Goal: Task Accomplishment & Management: Complete application form

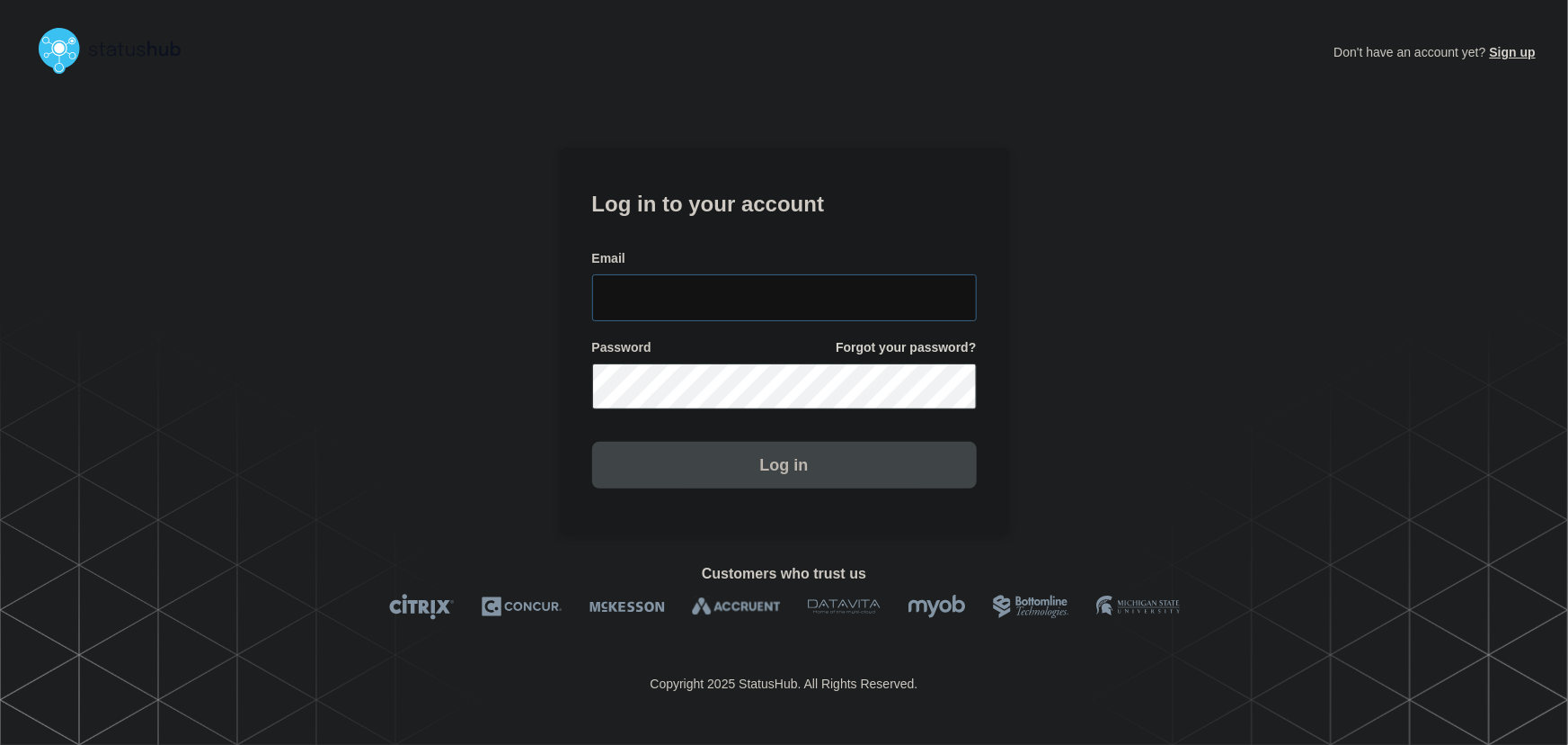
type input "tyler.wolkey@conexon.us"
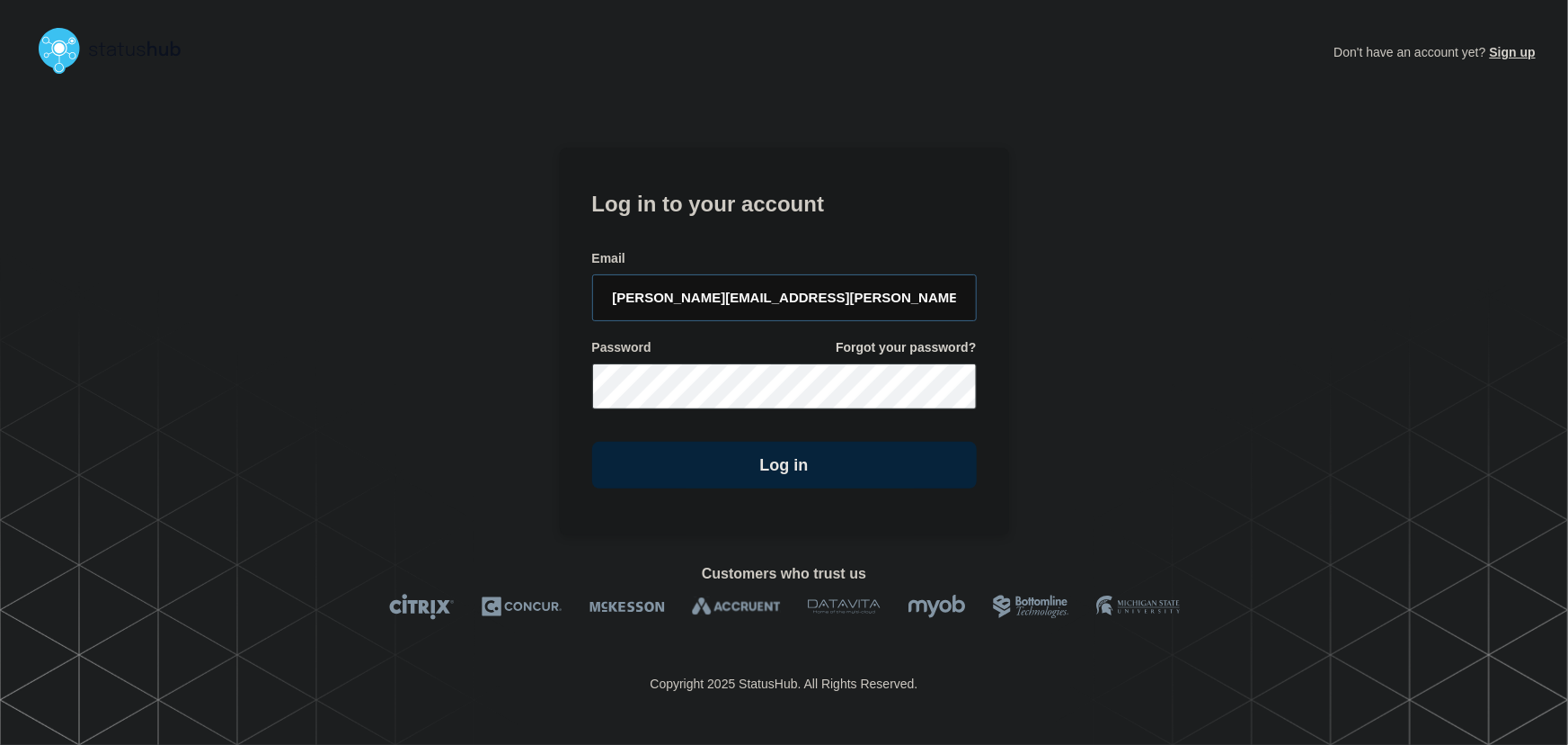
click at [866, 309] on input "tyler.wolkey@conexon.us" at bounding box center [784, 297] width 385 height 47
drag, startPoint x: 775, startPoint y: 176, endPoint x: 828, endPoint y: 196, distance: 56.6
click at [781, 179] on section "Log in to your account Email tyler.wolkey@conexon.us Password Forgot your passw…" at bounding box center [784, 342] width 450 height 389
click at [880, 436] on div "Log in" at bounding box center [784, 457] width 385 height 61
drag, startPoint x: 909, startPoint y: 445, endPoint x: 1006, endPoint y: 468, distance: 99.7
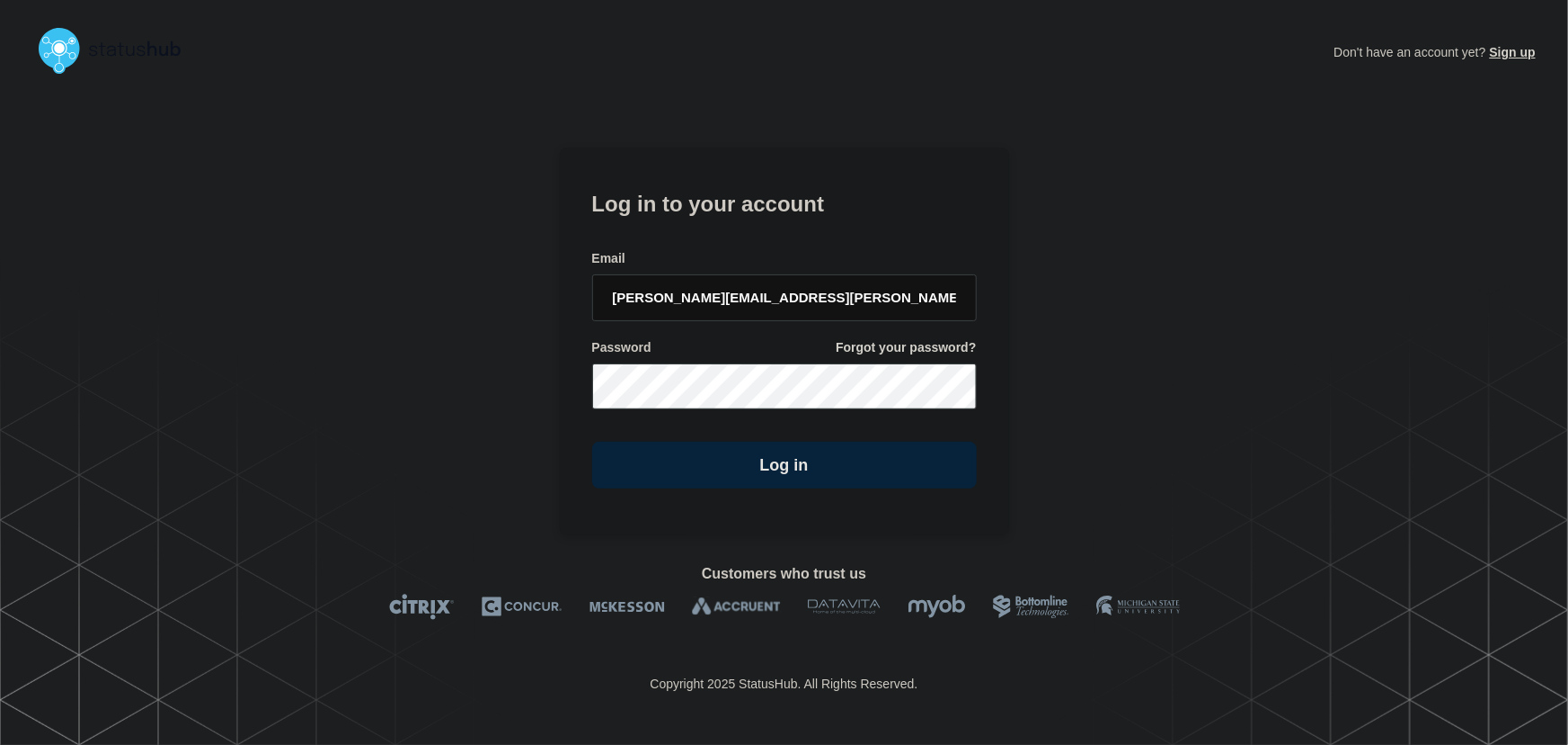
click at [909, 446] on button "Log in" at bounding box center [784, 465] width 385 height 47
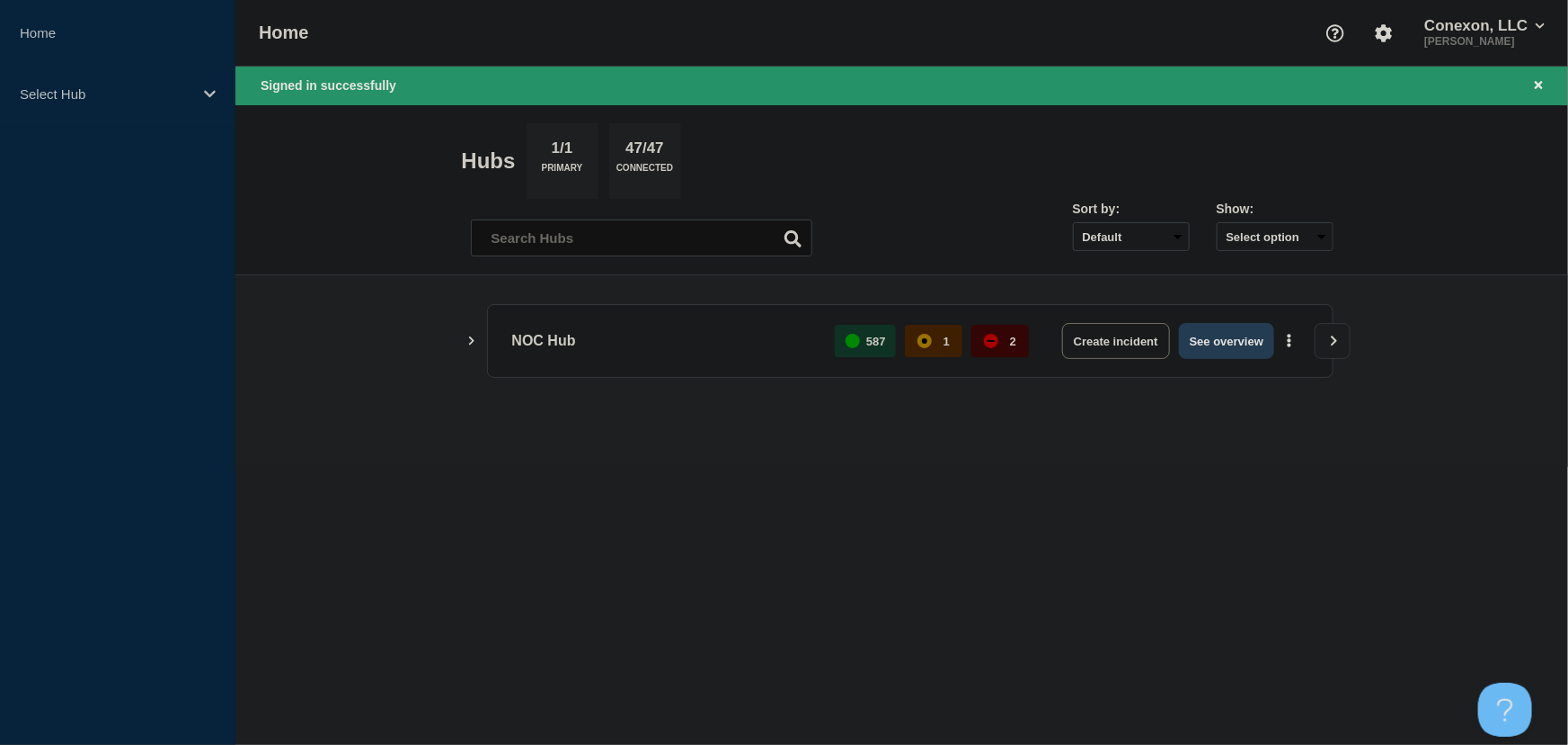
click at [1217, 342] on button "See overview" at bounding box center [1227, 341] width 96 height 36
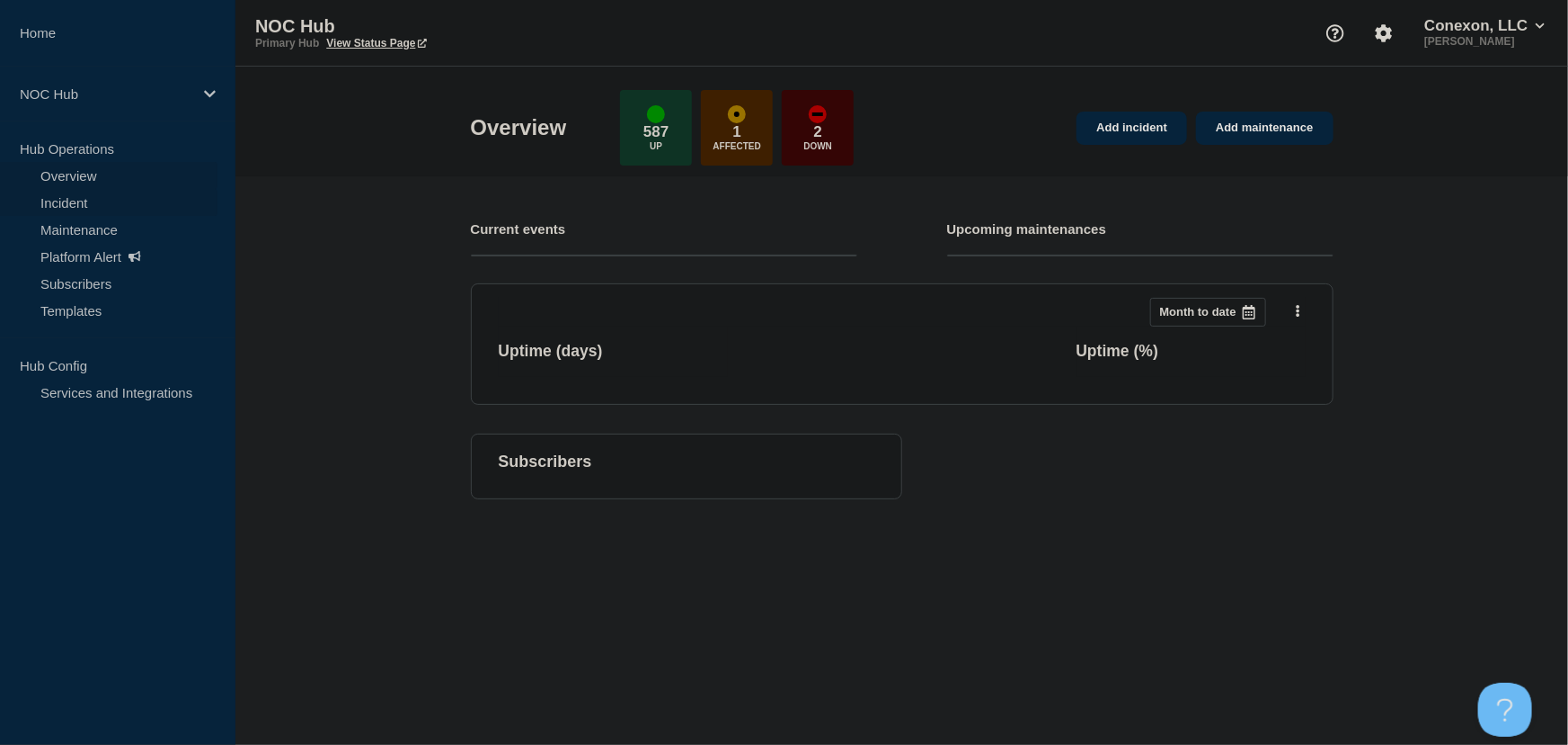
click at [72, 205] on link "Incident" at bounding box center [109, 201] width 217 height 27
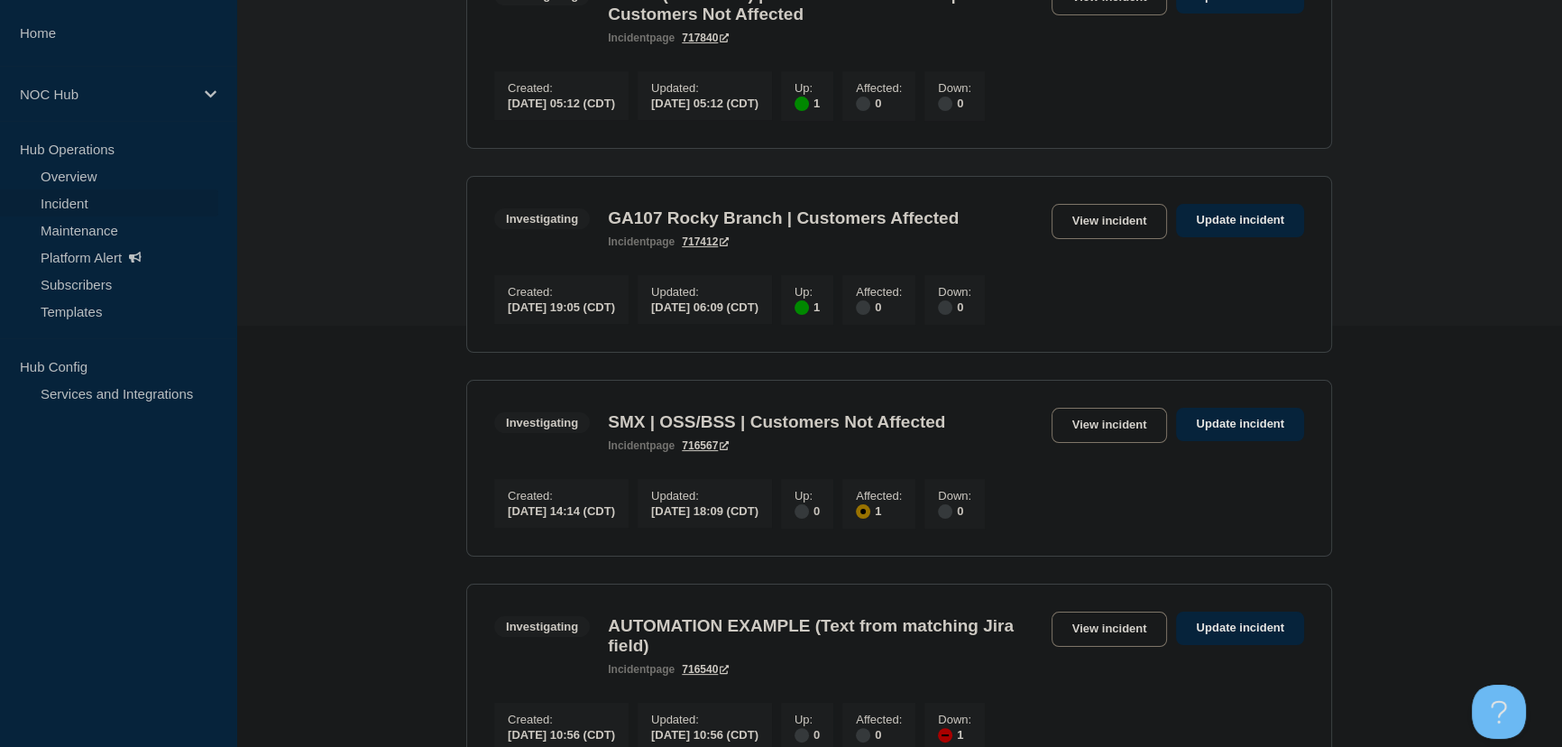
scroll to position [409, 0]
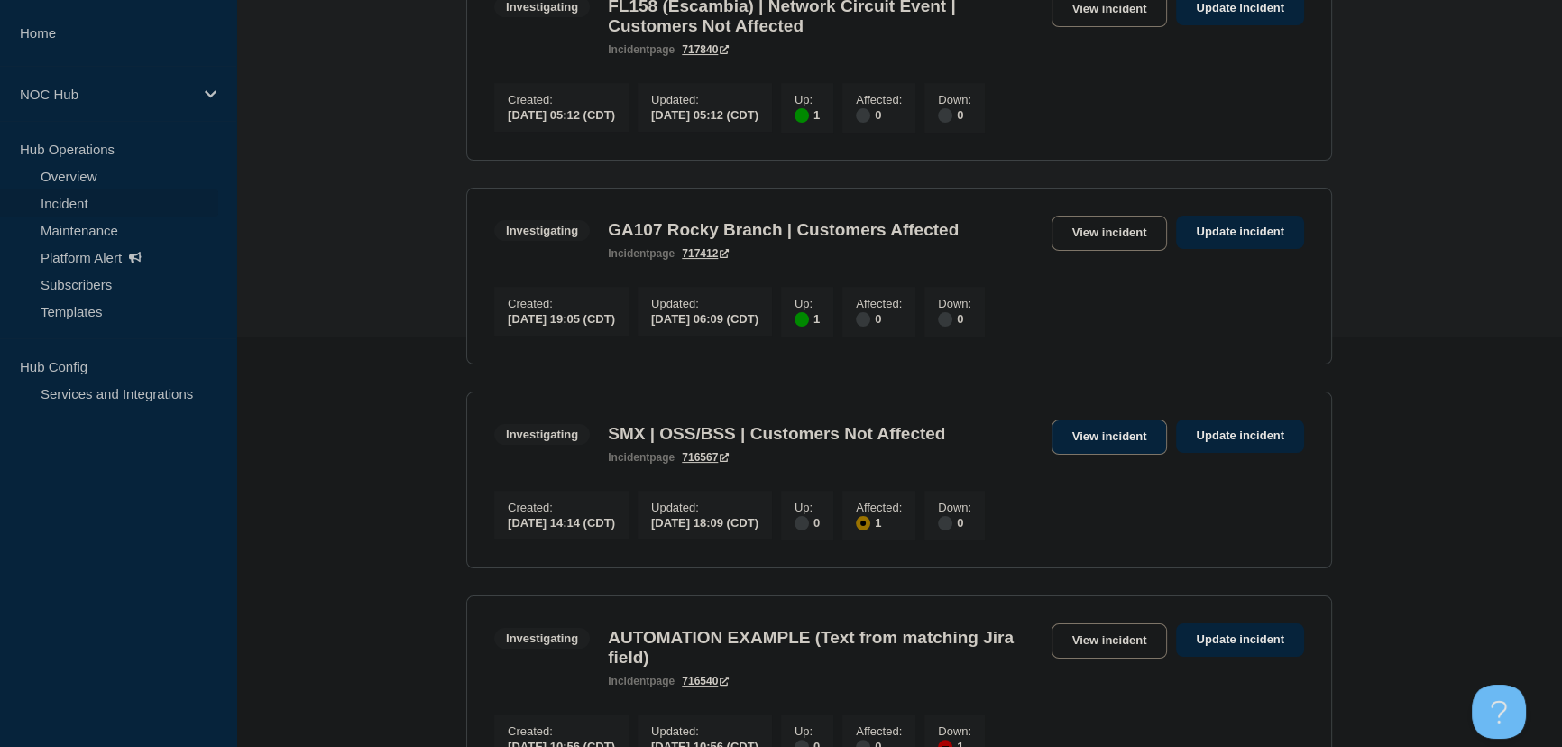
click at [1079, 454] on link "View incident" at bounding box center [1109, 436] width 116 height 35
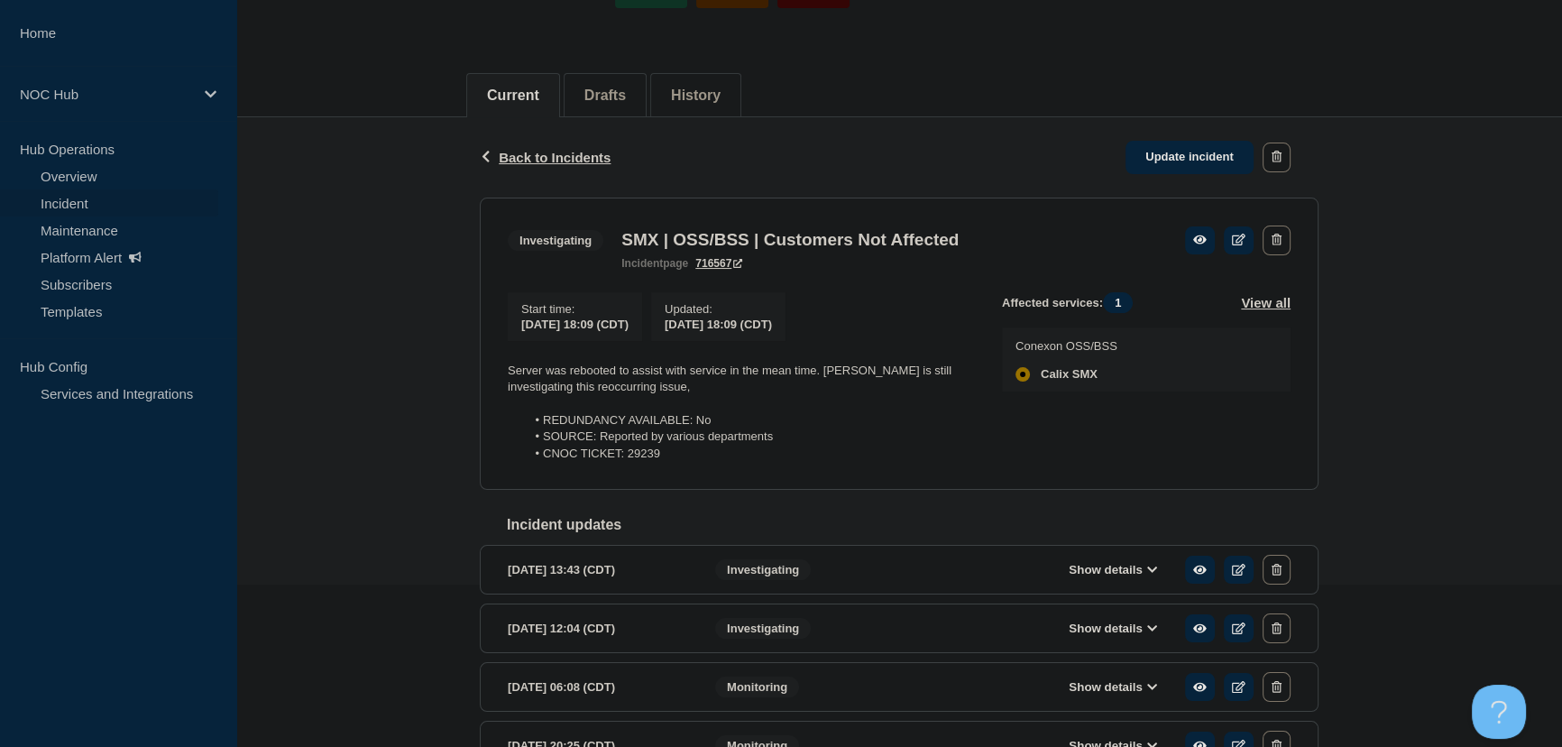
scroll to position [163, 0]
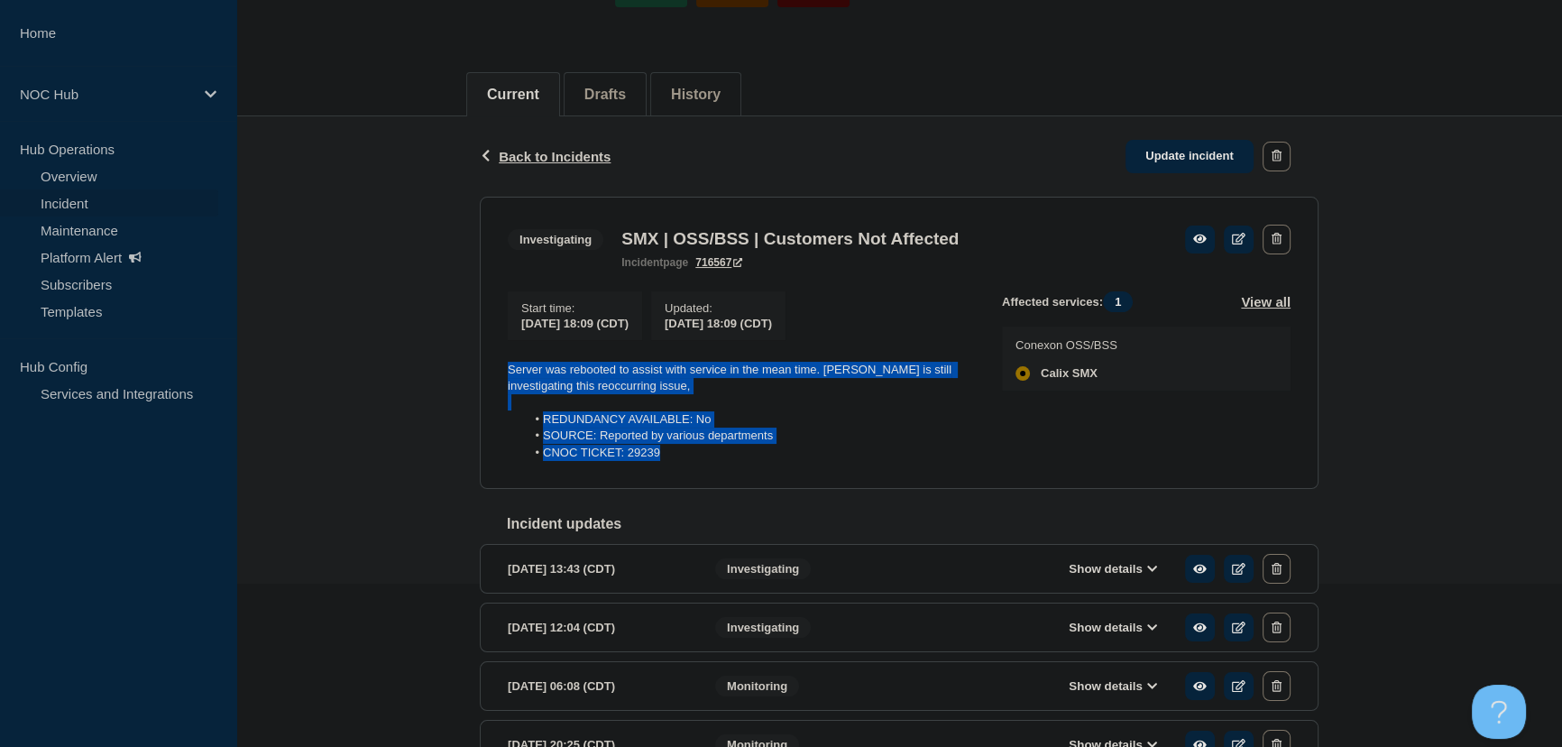
drag, startPoint x: 672, startPoint y: 460, endPoint x: 418, endPoint y: 350, distance: 276.2
click at [418, 350] on div "Back Back to Incidents Update incident Investigating SMX | OSS/BSS | Customers …" at bounding box center [898, 500] width 1325 height 769
copy div "Server was rebooted to assist with service in the mean time. Calix is still inv…"
click at [1181, 154] on link "Update incident" at bounding box center [1189, 156] width 128 height 33
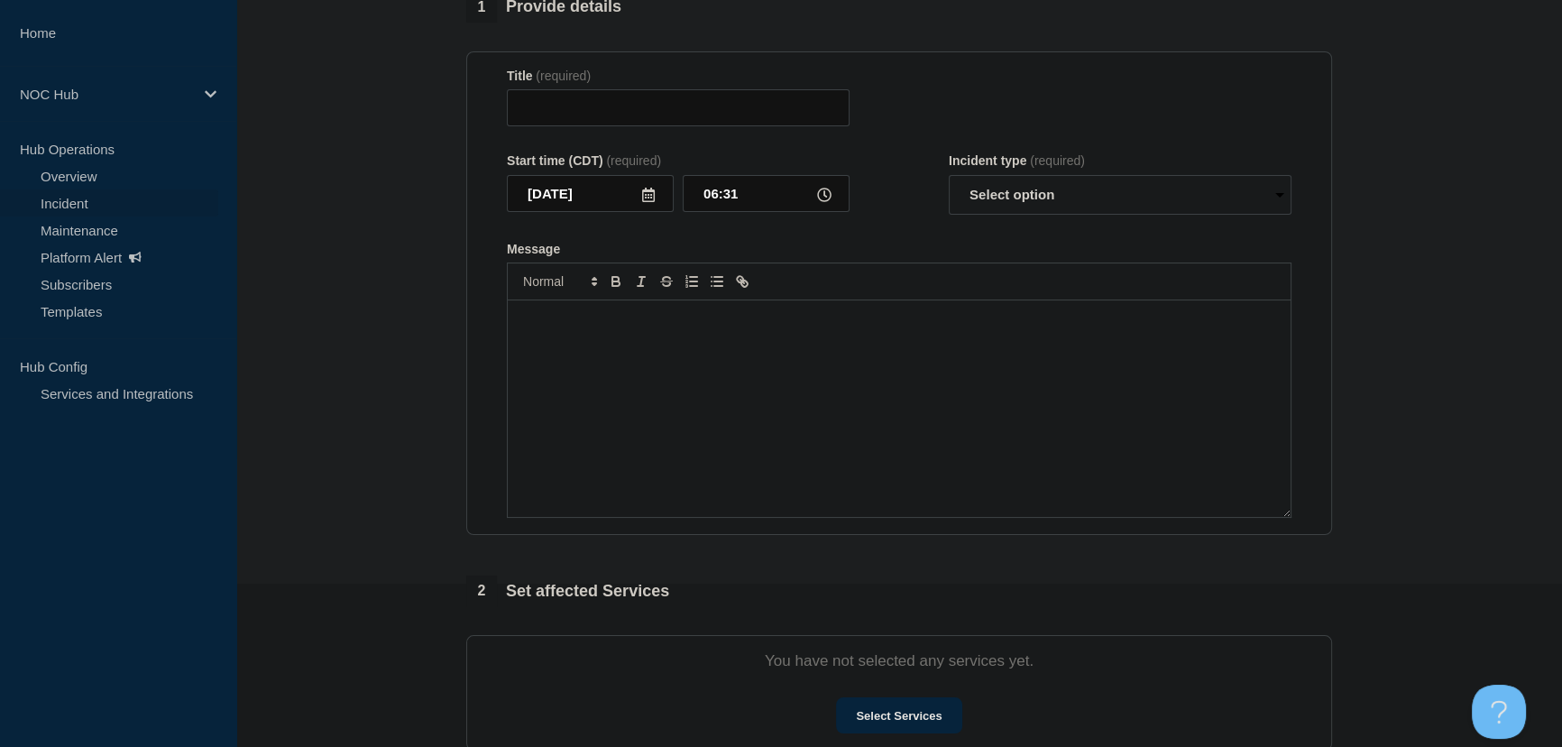
type input "SMX | OSS/BSS | Customers Not Affected"
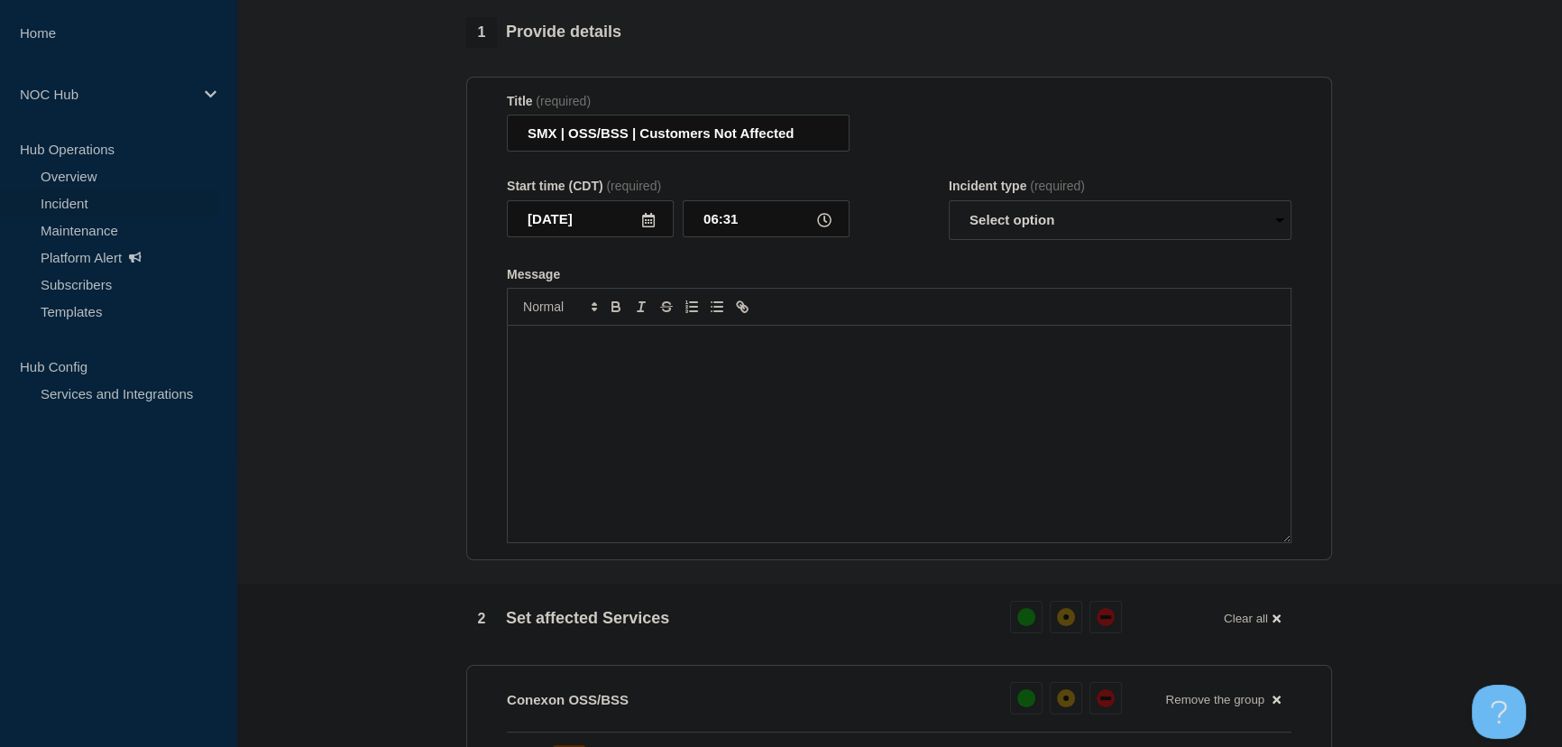
click at [802, 392] on div "Message" at bounding box center [899, 433] width 783 height 216
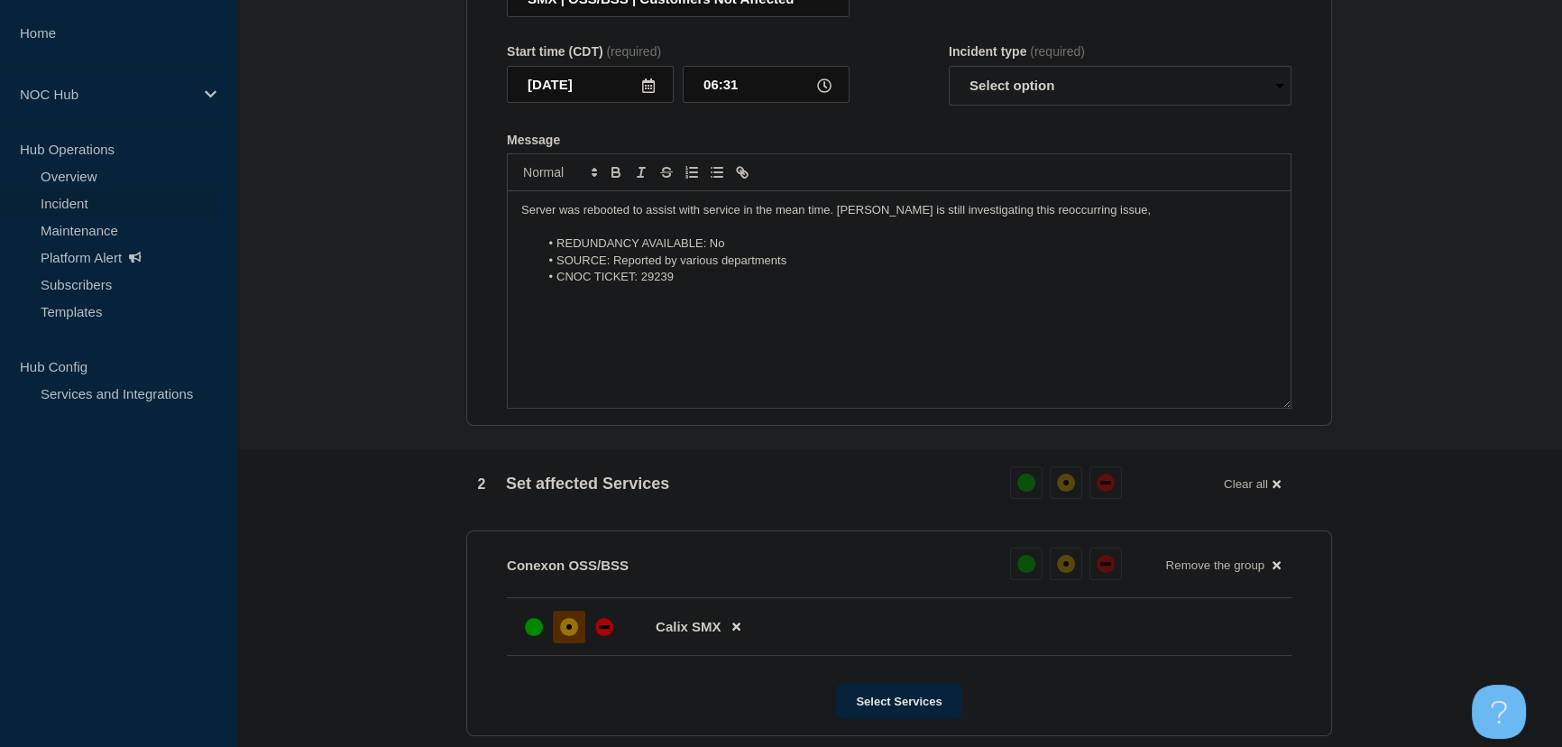
scroll to position [298, 0]
click at [1099, 213] on p "Server was rebooted to assist with service in the mean time. [PERSON_NAME] is s…" at bounding box center [899, 210] width 756 height 16
click at [1004, 95] on select "Select option Investigating Identified Monitoring Resolved" at bounding box center [1120, 86] width 343 height 40
select select "investigating"
click at [949, 76] on select "Select option Investigating Identified Monitoring Resolved" at bounding box center [1120, 86] width 343 height 40
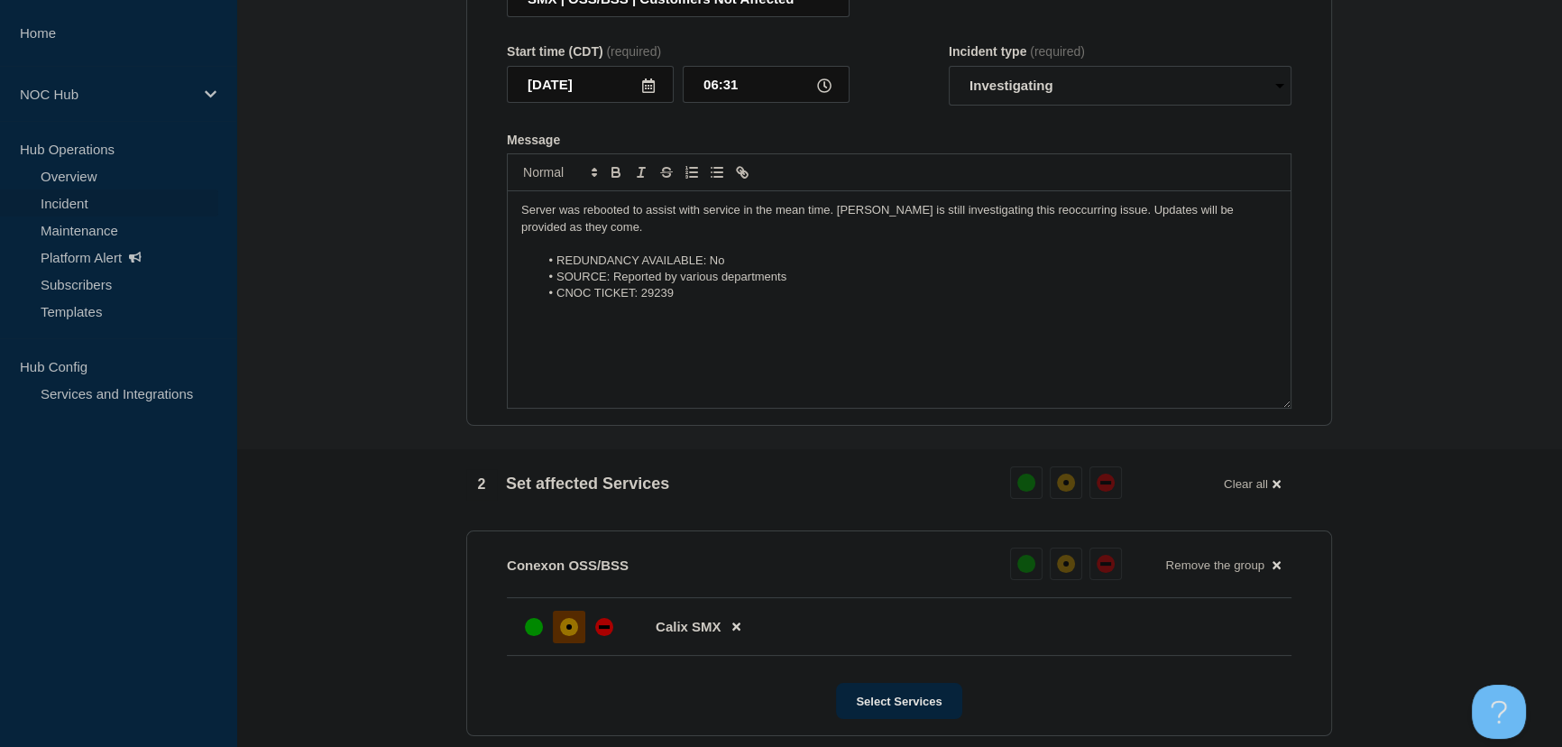
click at [937, 147] on div "Message" at bounding box center [899, 140] width 784 height 14
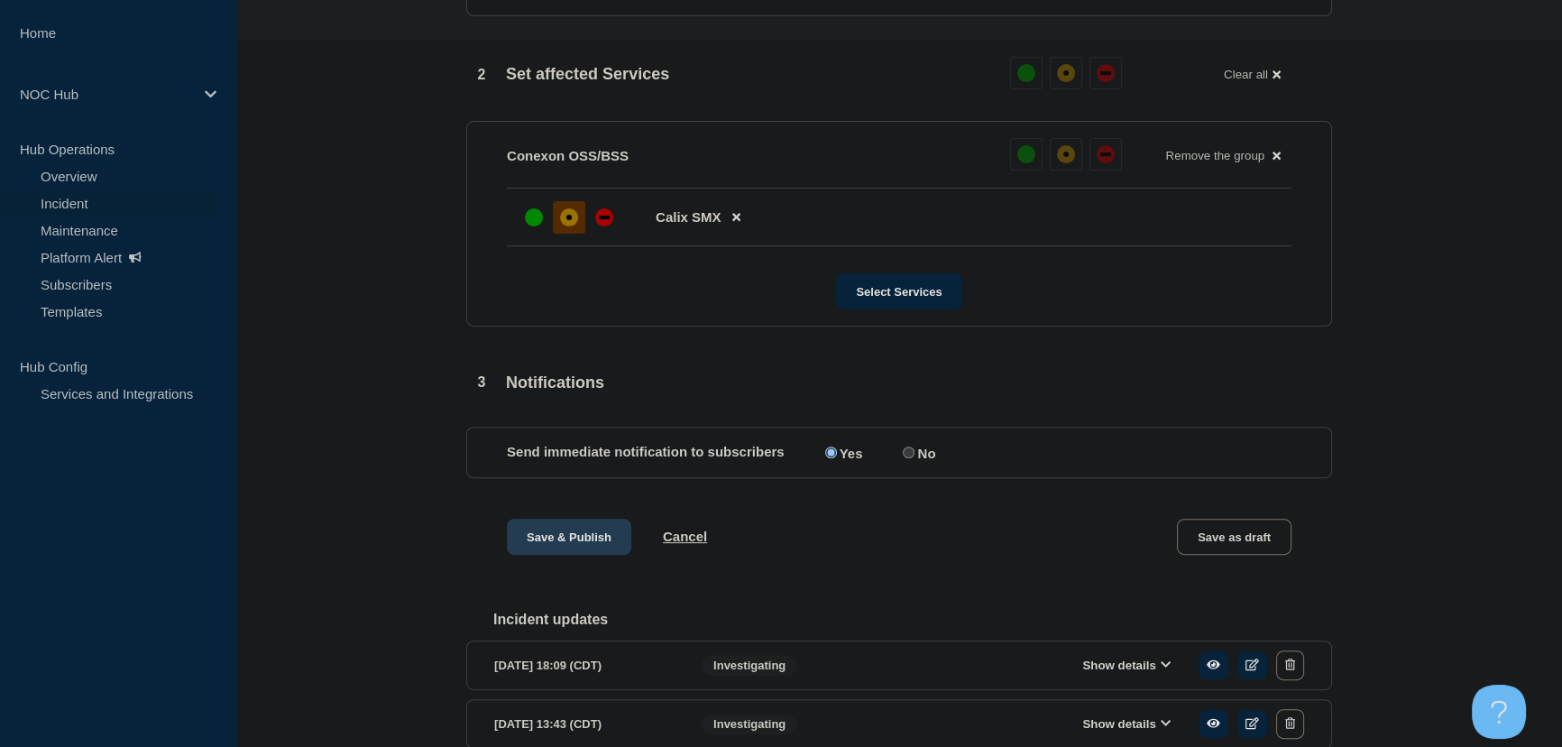
click at [581, 547] on button "Save & Publish" at bounding box center [569, 536] width 124 height 36
